Goal: Task Accomplishment & Management: Use online tool/utility

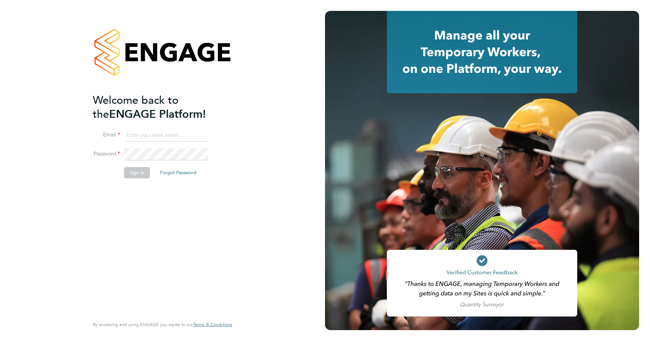
type input "abbie.leadley@a2dominion.co.uk"
click at [139, 165] on li "Password" at bounding box center [159, 157] width 133 height 19
click at [136, 168] on button "Sign In" at bounding box center [137, 172] width 26 height 11
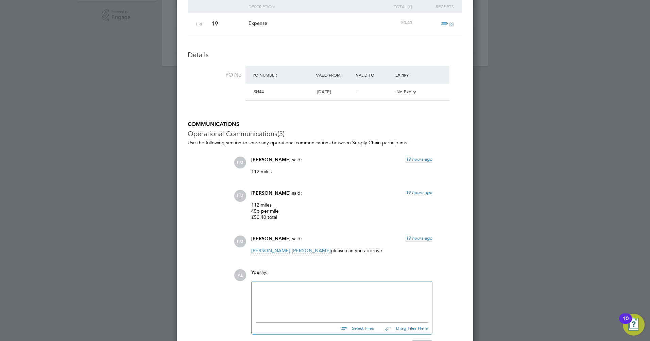
scroll to position [150, 0]
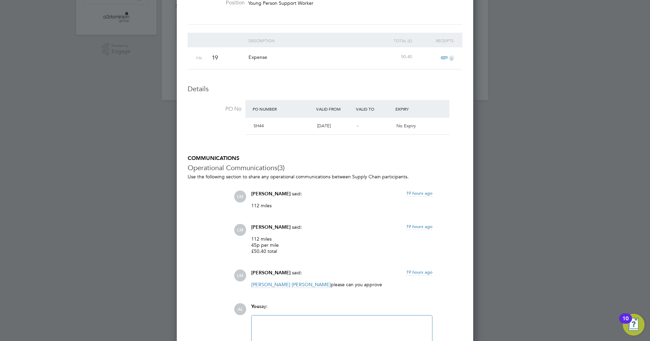
click at [312, 248] on p "112 miles 45p per mile £50.40 total" at bounding box center [341, 245] width 181 height 19
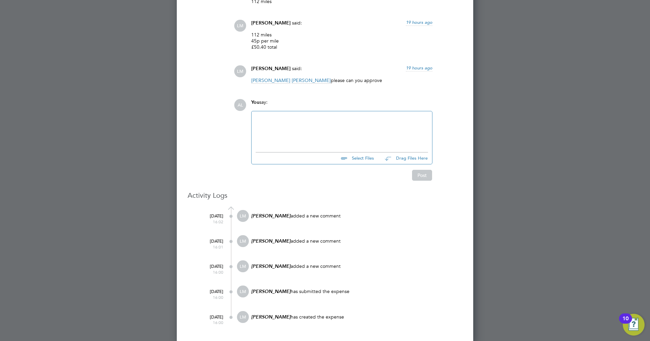
scroll to position [320, 0]
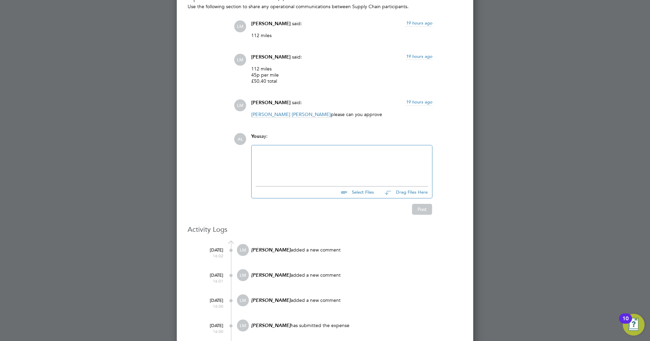
click at [347, 228] on h3 "Activity Logs" at bounding box center [325, 229] width 275 height 9
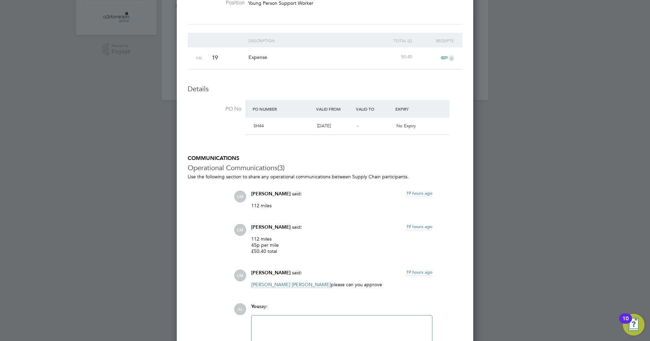
scroll to position [0, 0]
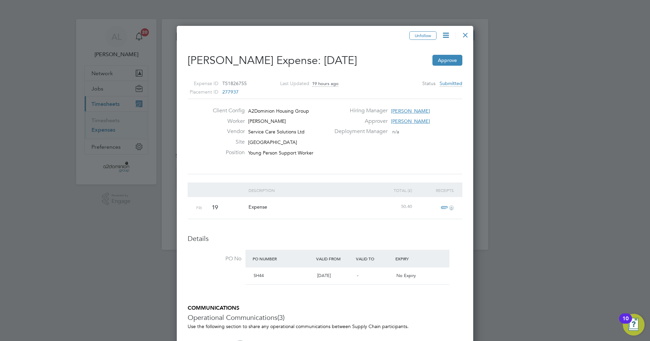
click at [110, 82] on div at bounding box center [325, 170] width 650 height 341
click at [118, 113] on div at bounding box center [325, 170] width 650 height 341
